Goal: Task Accomplishment & Management: Complete application form

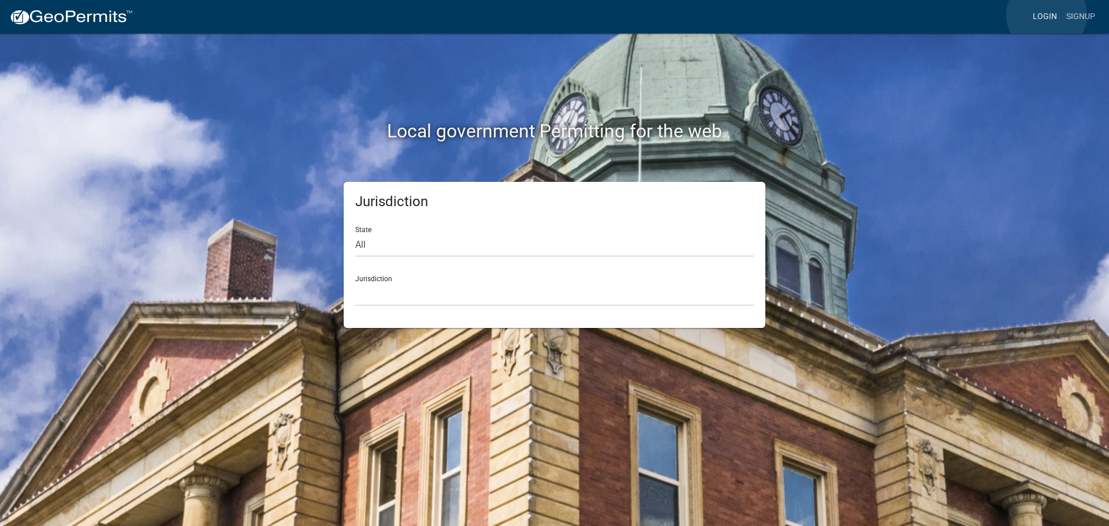
click at [1047, 15] on link "Login" at bounding box center [1046, 17] width 34 height 22
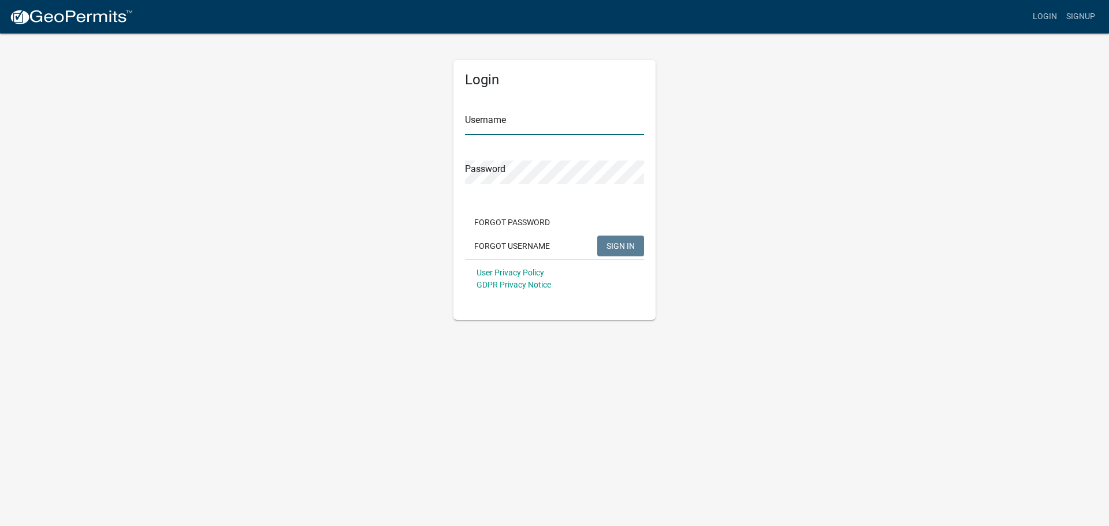
type input "[PERSON_NAME].[PERSON_NAME]"
click at [608, 242] on span "SIGN IN" at bounding box center [621, 245] width 28 height 9
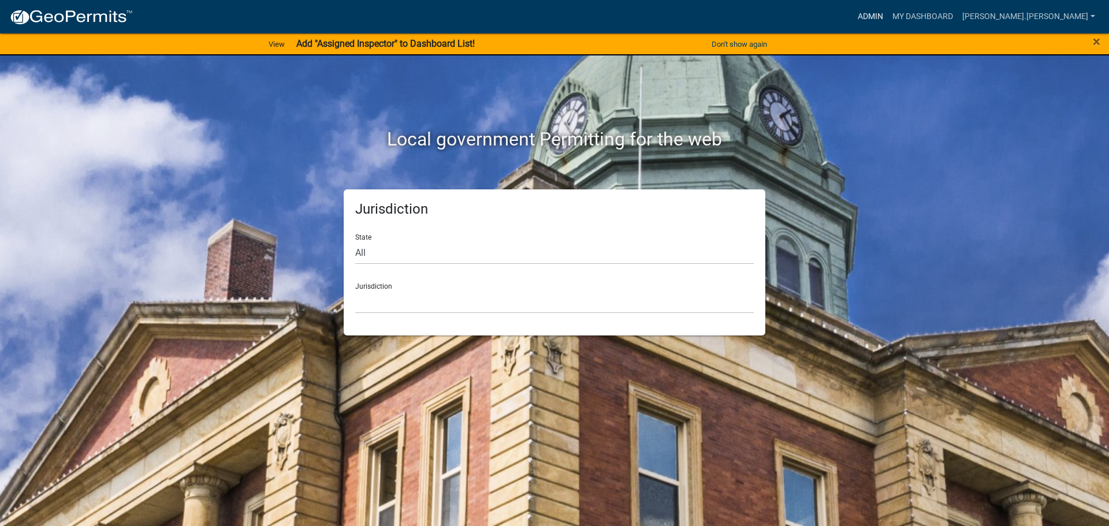
drag, startPoint x: 923, startPoint y: 16, endPoint x: 859, endPoint y: 21, distance: 64.3
click at [888, 16] on link "Admin" at bounding box center [870, 17] width 35 height 22
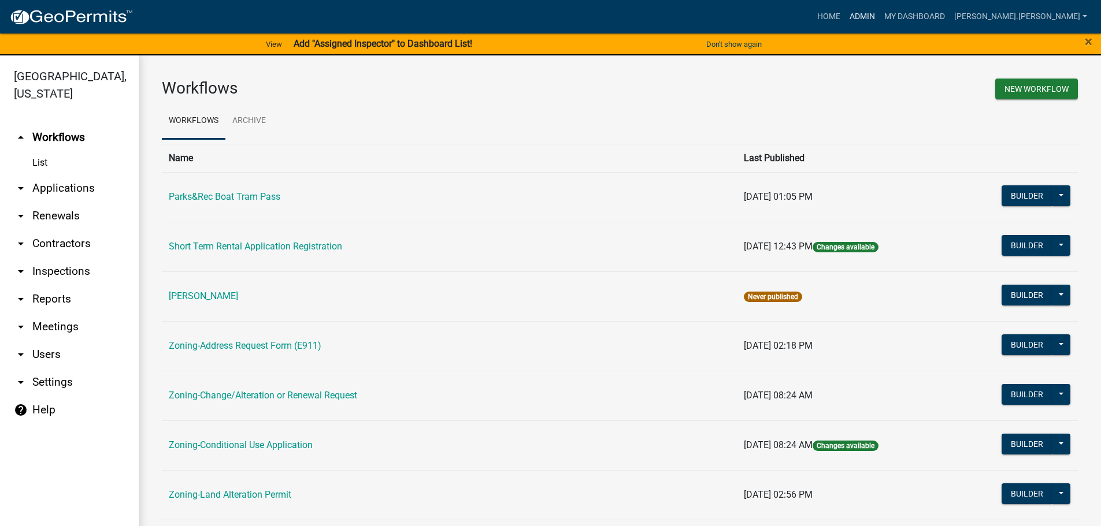
click at [879, 14] on link "Admin" at bounding box center [862, 17] width 35 height 22
click at [288, 342] on link "Zoning-Address Request Form (E911)" at bounding box center [245, 345] width 153 height 11
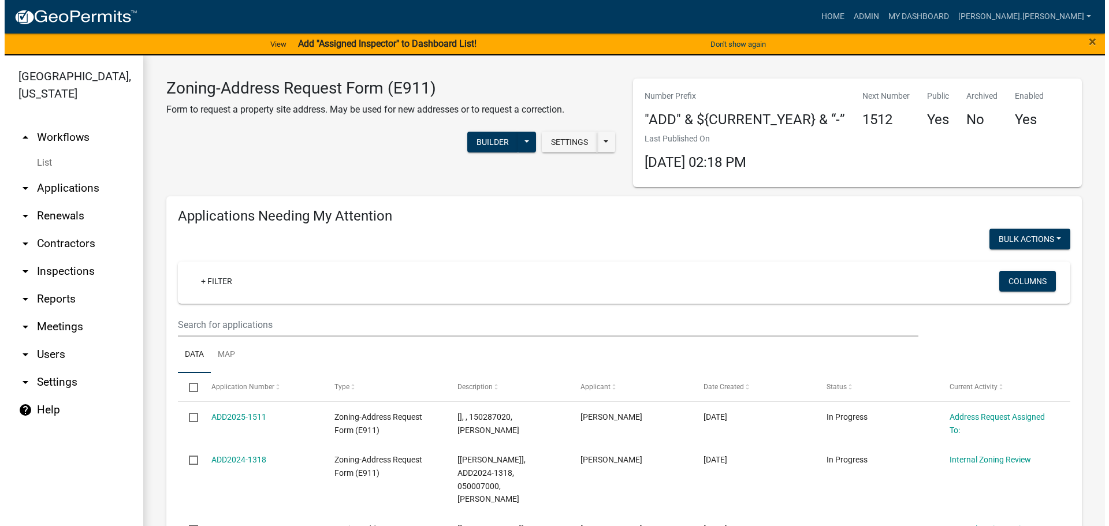
scroll to position [58, 0]
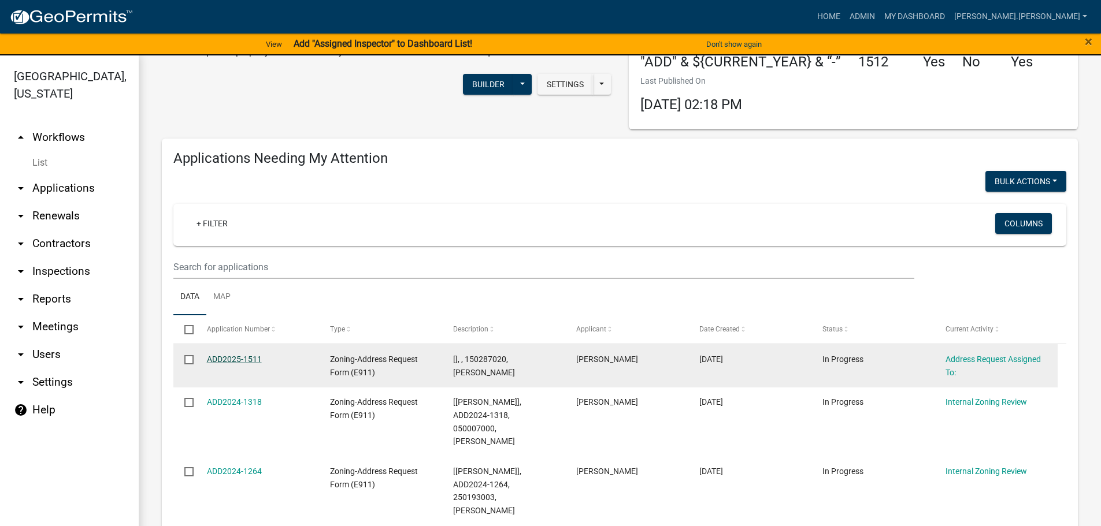
click at [233, 357] on link "ADD2025-1511" at bounding box center [234, 359] width 55 height 9
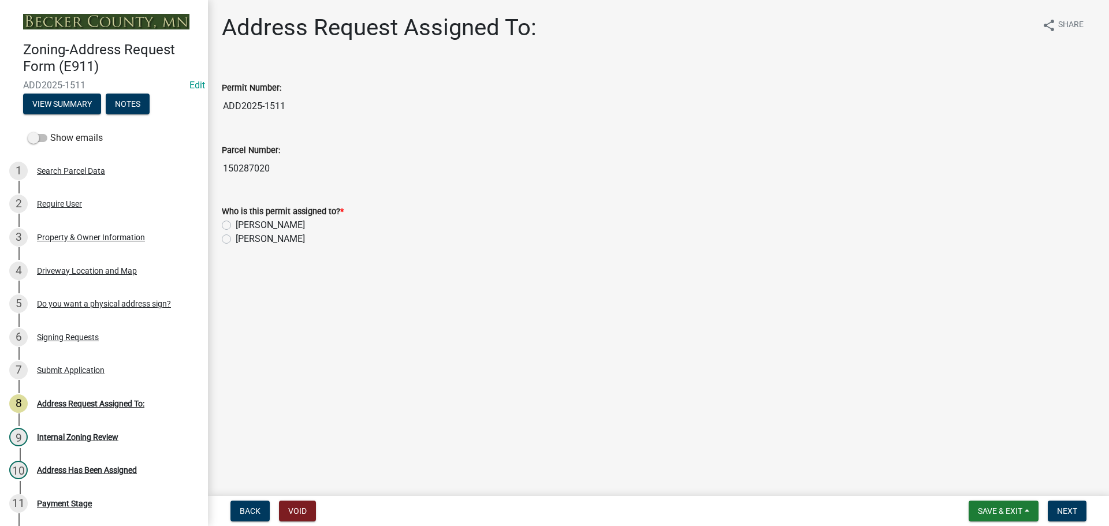
drag, startPoint x: 224, startPoint y: 224, endPoint x: 241, endPoint y: 235, distance: 20.0
click at [236, 224] on label "[PERSON_NAME]" at bounding box center [270, 225] width 69 height 14
click at [236, 224] on input "[PERSON_NAME]" at bounding box center [240, 222] width 8 height 8
radio input "true"
click at [1068, 514] on span "Next" at bounding box center [1067, 511] width 20 height 9
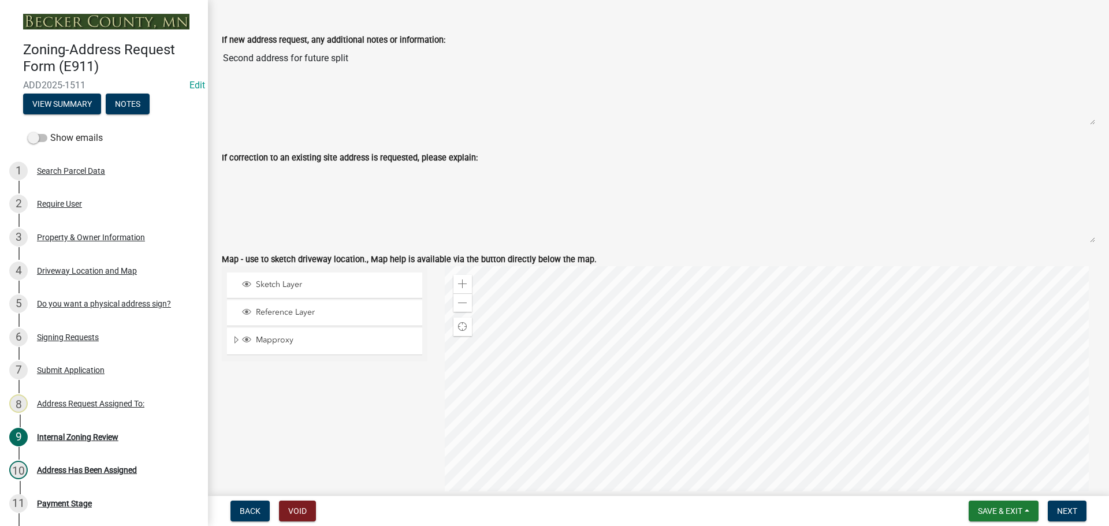
scroll to position [925, 0]
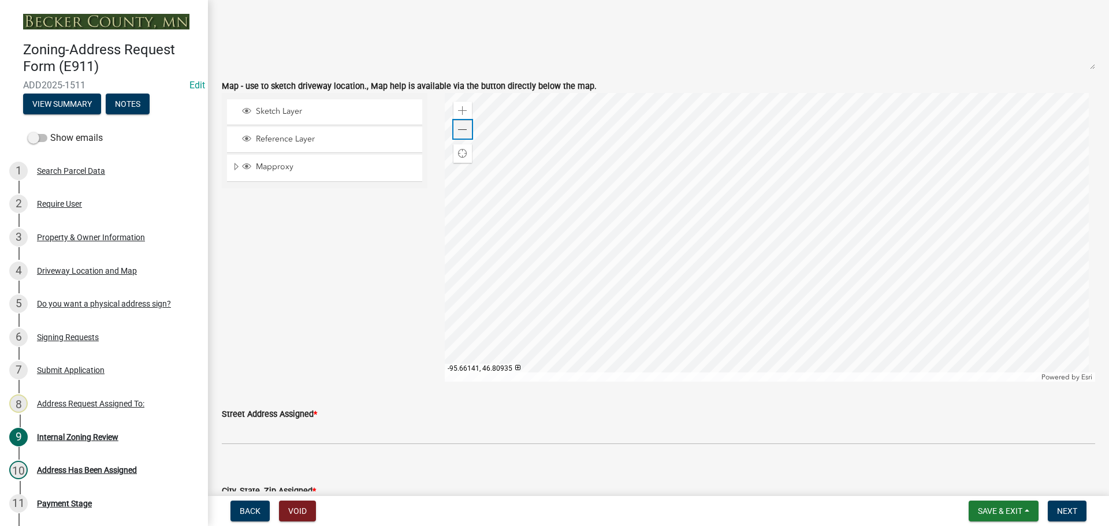
click at [463, 132] on span at bounding box center [462, 129] width 9 height 9
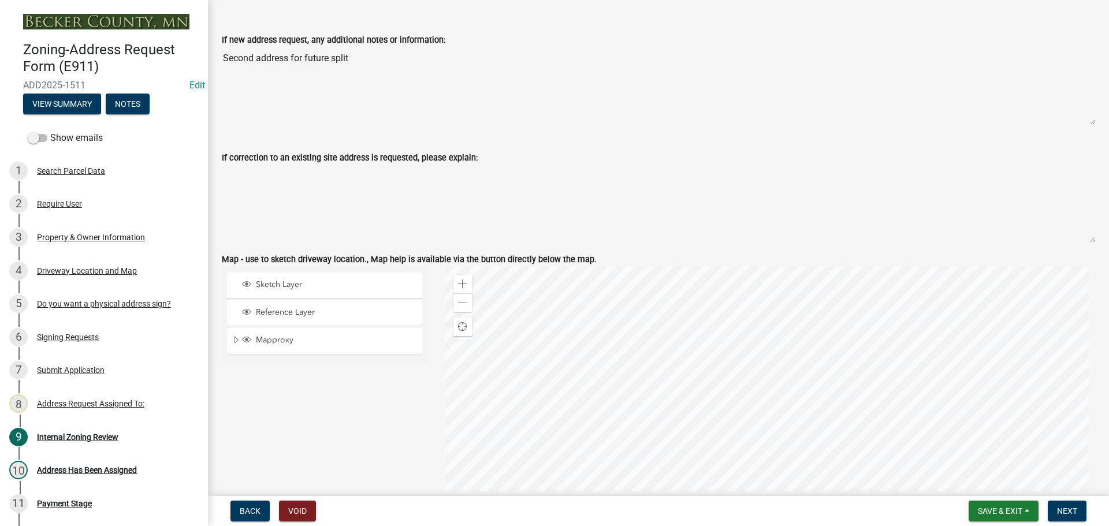
scroll to position [1098, 0]
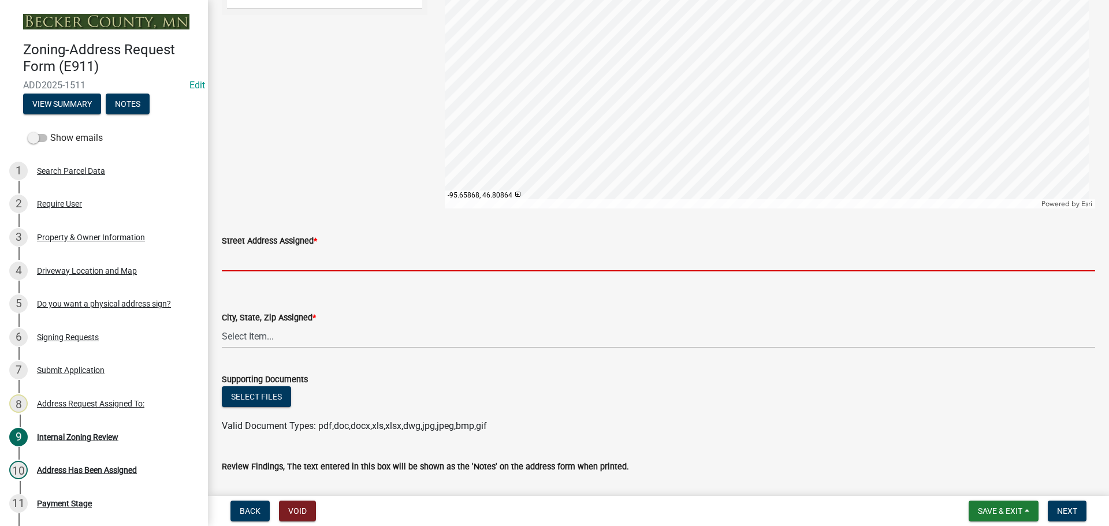
click at [271, 261] on input "Street Address Assigned *" at bounding box center [659, 260] width 874 height 24
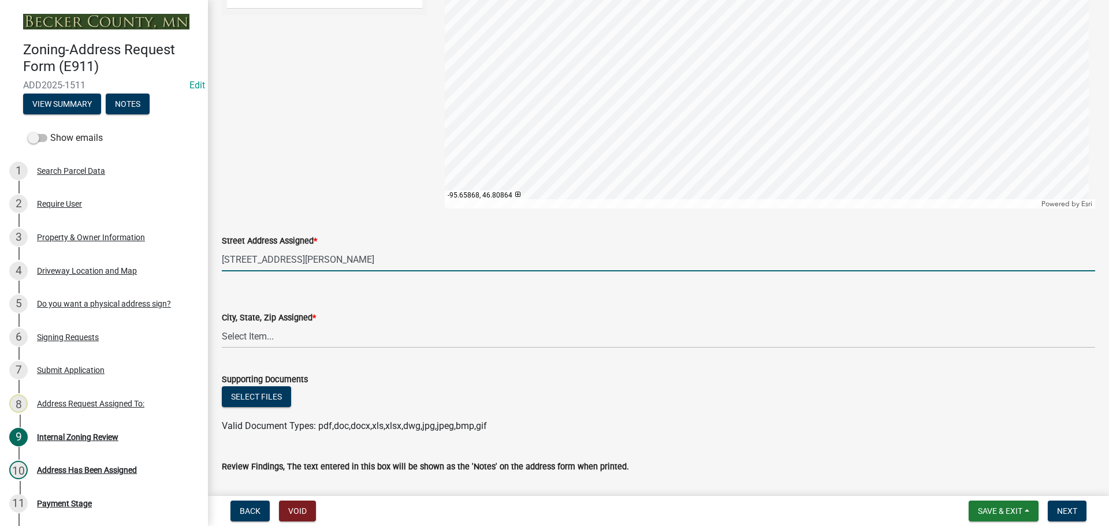
type input "[STREET_ADDRESS][PERSON_NAME]"
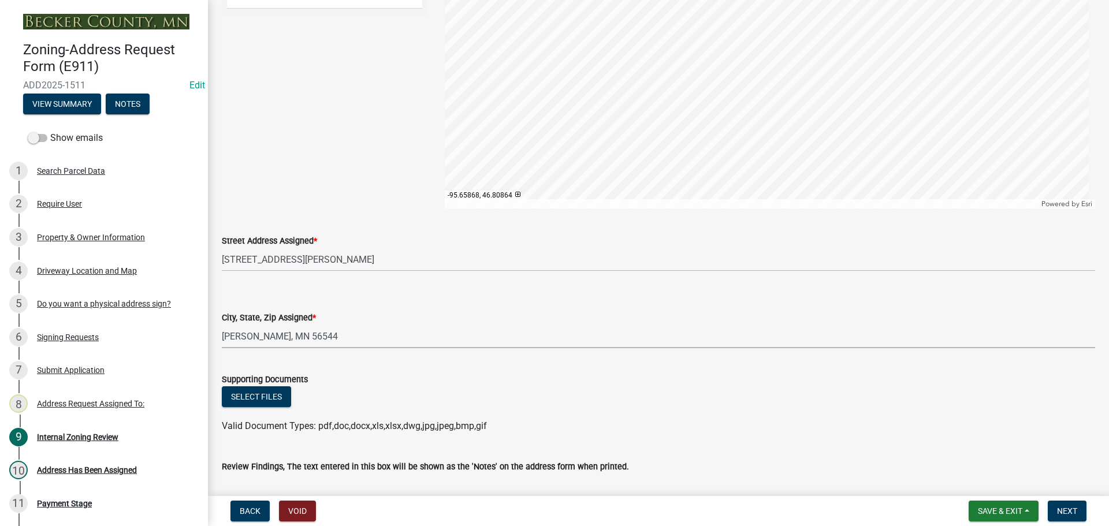
select select "0e06ad4d-9bfb-4e38-ba6b-db47477b350e"
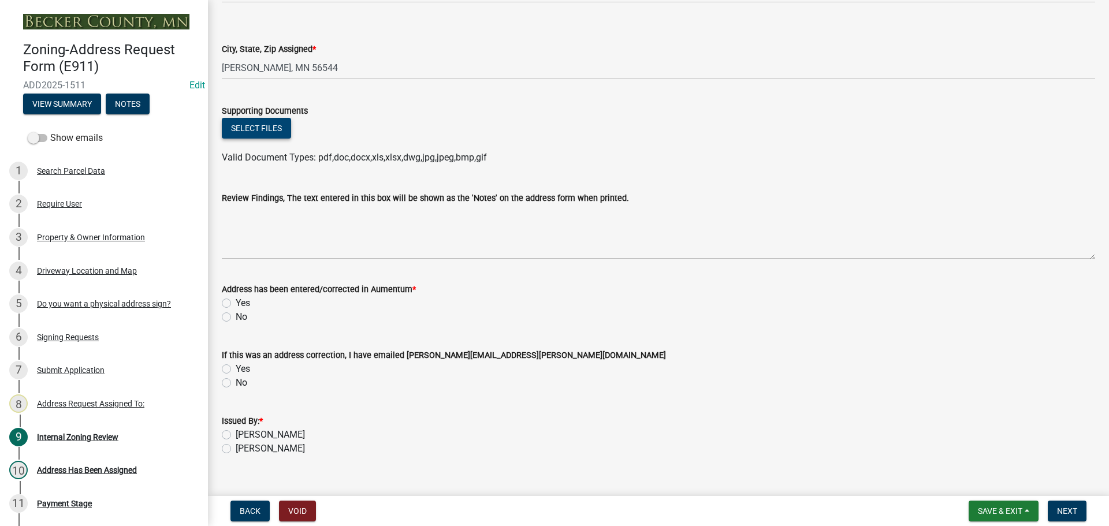
scroll to position [1386, 0]
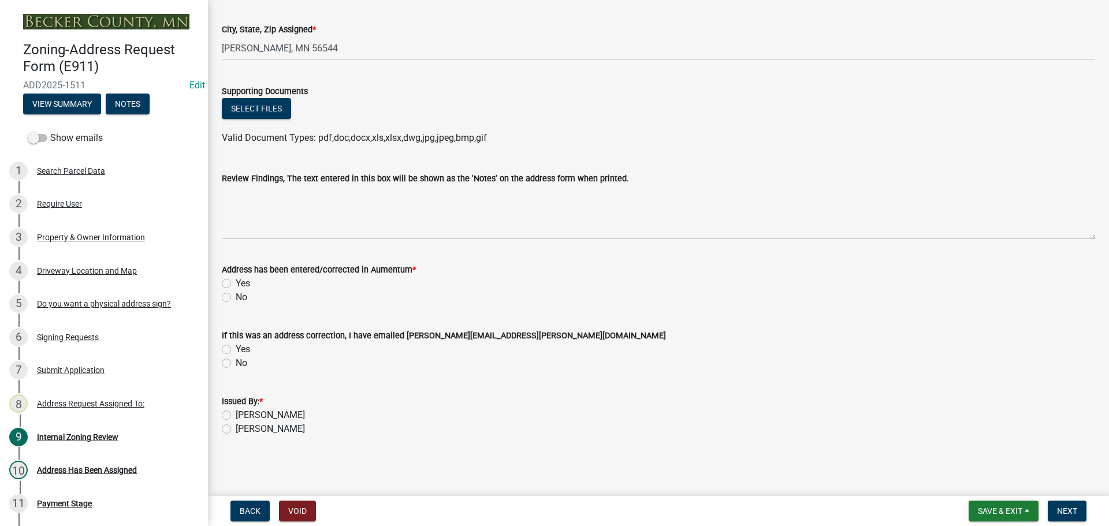
click at [236, 283] on label "Yes" at bounding box center [243, 284] width 14 height 14
click at [236, 283] on input "Yes" at bounding box center [240, 281] width 8 height 8
radio input "true"
click at [236, 415] on label "[PERSON_NAME]" at bounding box center [270, 416] width 69 height 14
click at [236, 415] on input "[PERSON_NAME]" at bounding box center [240, 413] width 8 height 8
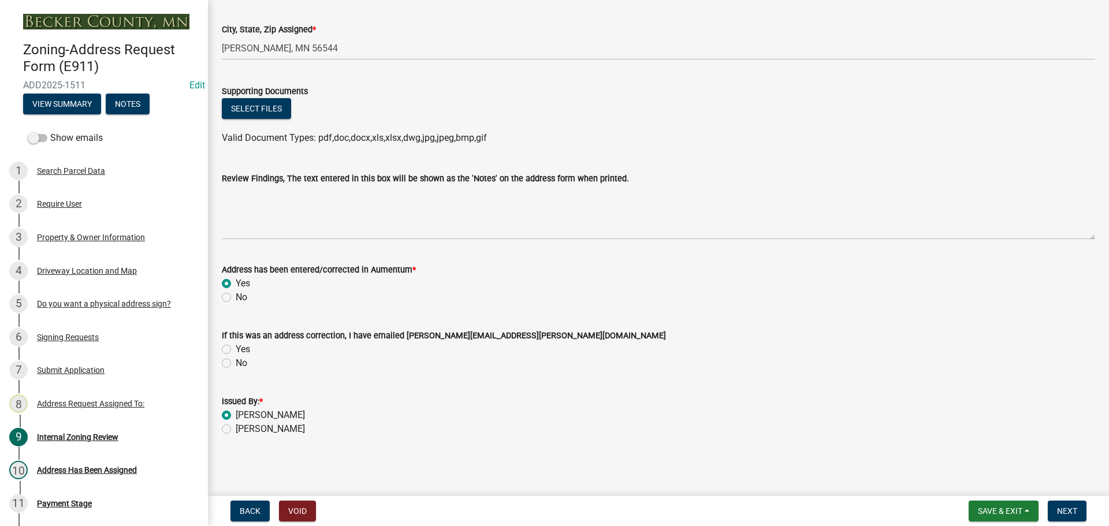
radio input "true"
click at [1066, 511] on span "Next" at bounding box center [1067, 511] width 20 height 9
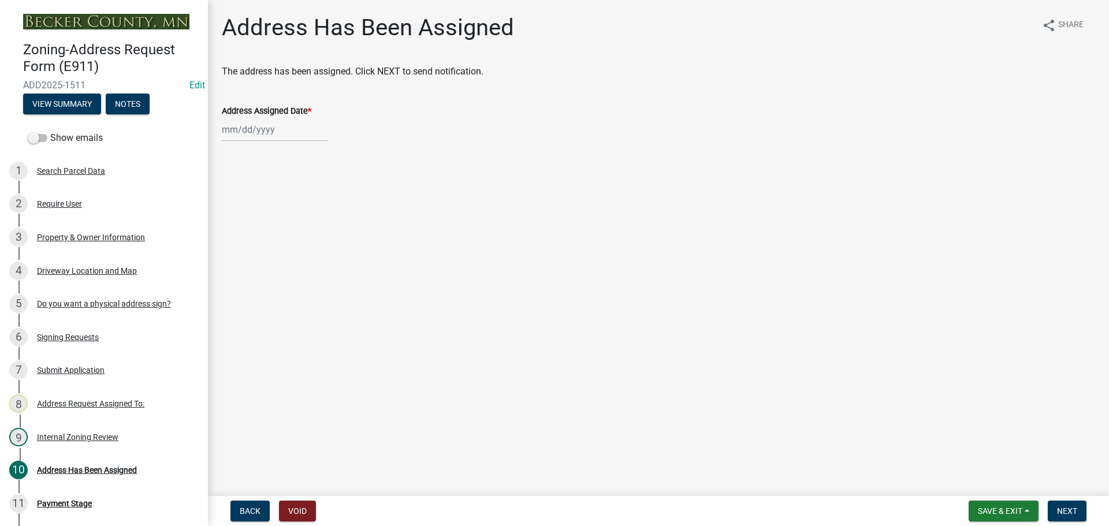
click at [260, 124] on div at bounding box center [275, 130] width 106 height 24
select select "8"
select select "2025"
click at [232, 240] on div "18" at bounding box center [233, 246] width 18 height 18
type input "[DATE]"
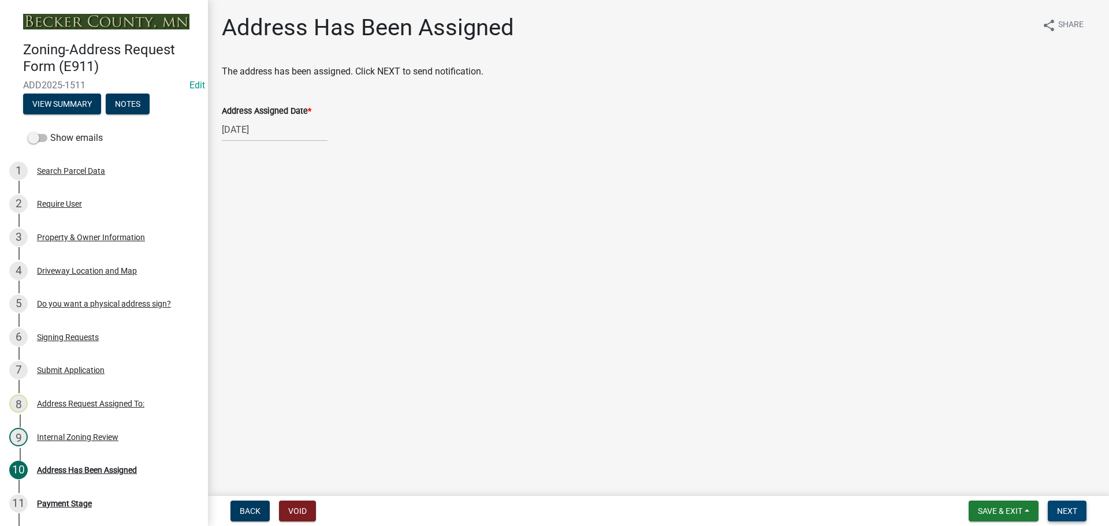
click at [1068, 513] on span "Next" at bounding box center [1067, 511] width 20 height 9
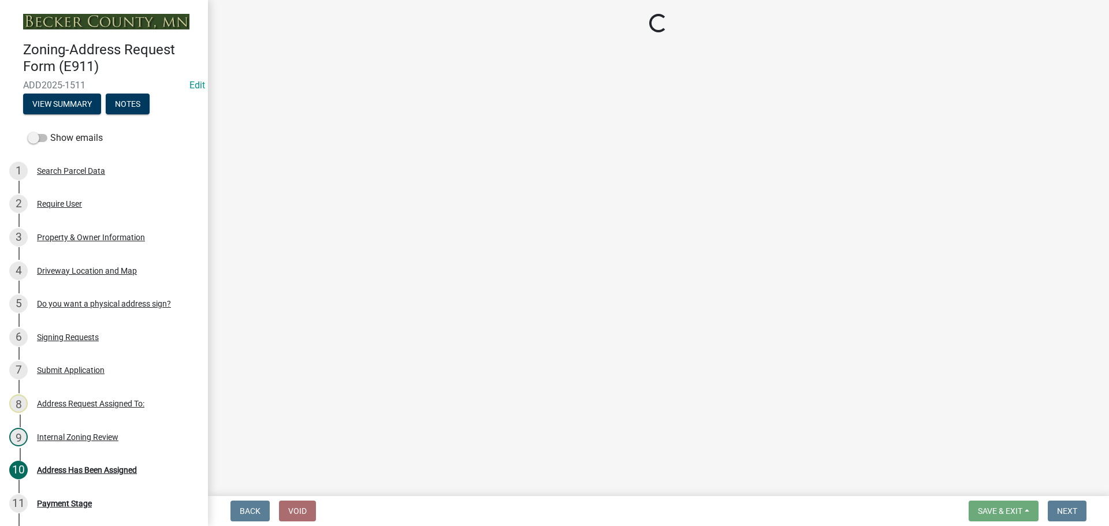
select select "3: 3"
